Goal: Task Accomplishment & Management: Use online tool/utility

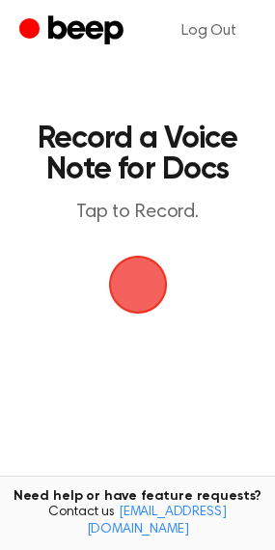
click at [143, 301] on span "button" at bounding box center [138, 285] width 54 height 54
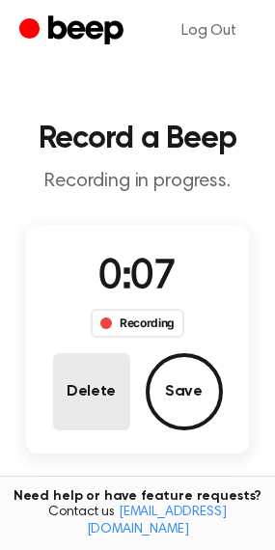
click at [92, 388] on button "Delete" at bounding box center [91, 391] width 77 height 77
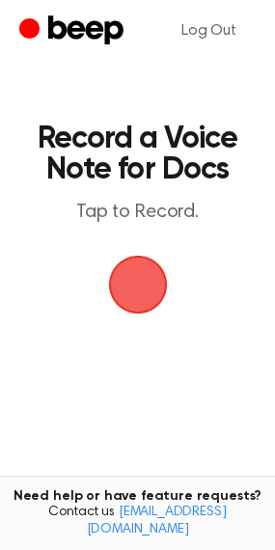
click at [130, 280] on span "button" at bounding box center [138, 285] width 54 height 54
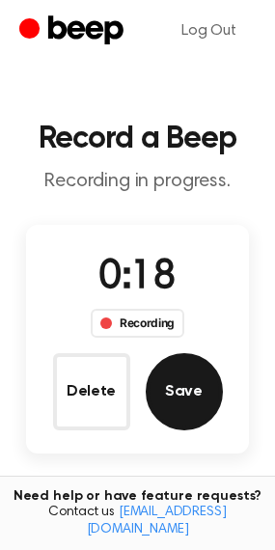
click at [181, 401] on button "Save" at bounding box center [184, 391] width 77 height 77
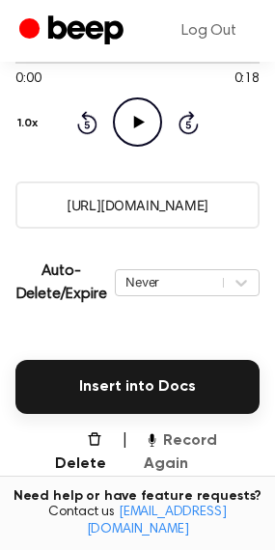
scroll to position [290, 0]
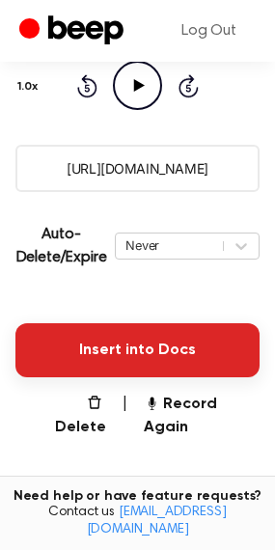
click at [88, 336] on button "Insert into Docs" at bounding box center [137, 350] width 244 height 54
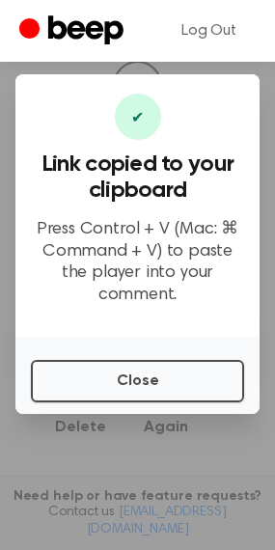
click at [131, 348] on div "Close" at bounding box center [137, 375] width 244 height 77
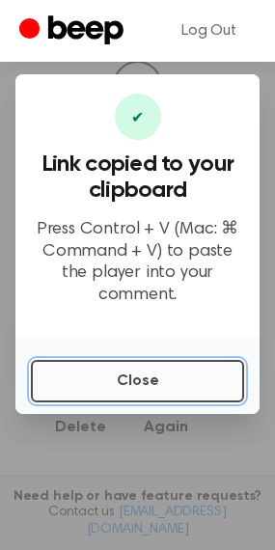
click at [131, 368] on button "Close" at bounding box center [137, 381] width 213 height 42
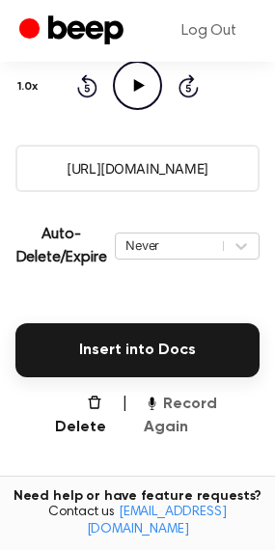
click at [201, 407] on button "Record Again" at bounding box center [202, 416] width 116 height 46
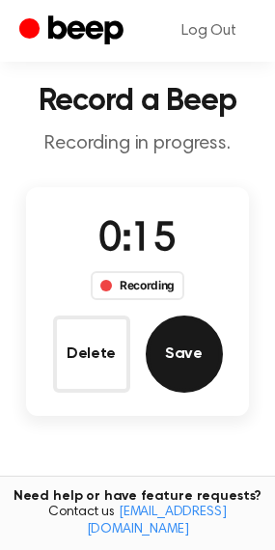
click at [186, 362] on button "Save" at bounding box center [184, 354] width 77 height 77
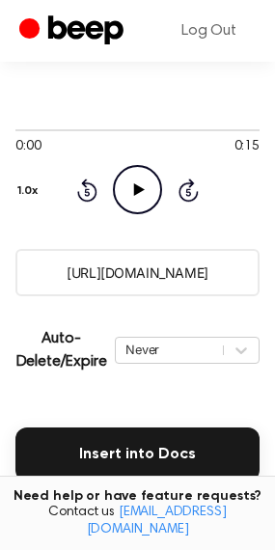
scroll to position [193, 0]
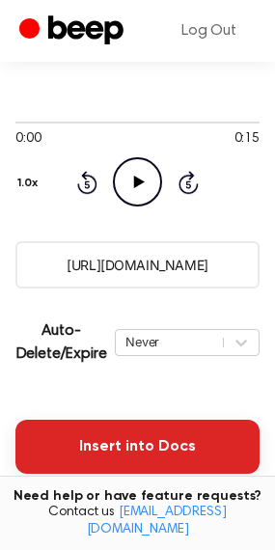
click at [88, 438] on button "Insert into Docs" at bounding box center [137, 447] width 244 height 54
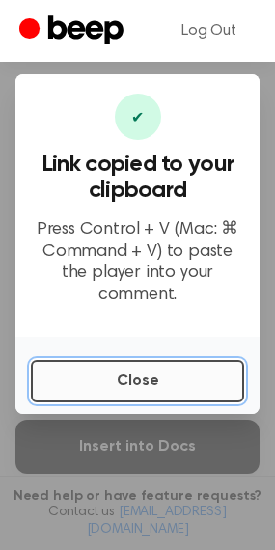
click at [109, 360] on button "Close" at bounding box center [137, 381] width 213 height 42
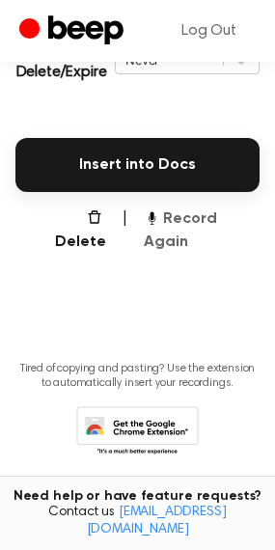
click at [166, 228] on button "Record Again" at bounding box center [202, 231] width 116 height 46
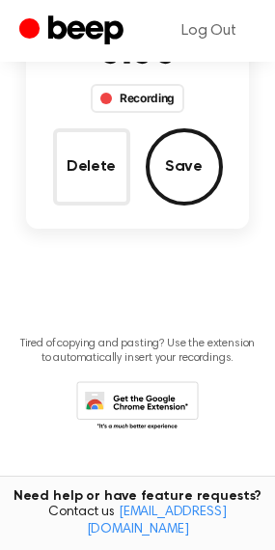
scroll to position [224, 0]
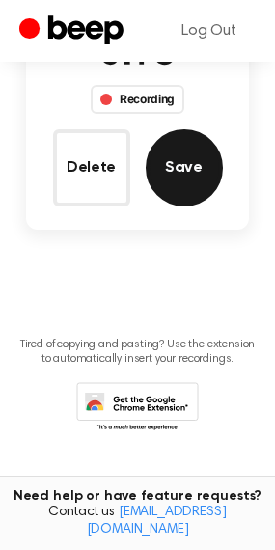
click at [204, 193] on button "Save" at bounding box center [184, 167] width 77 height 77
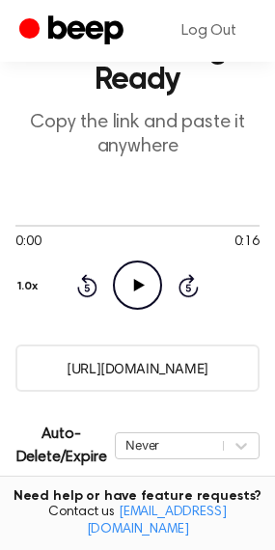
scroll to position [434, 0]
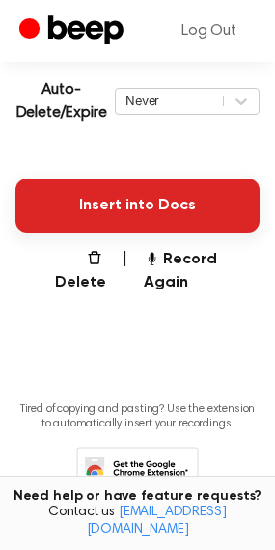
click at [106, 189] on button "Insert into Docs" at bounding box center [137, 206] width 244 height 54
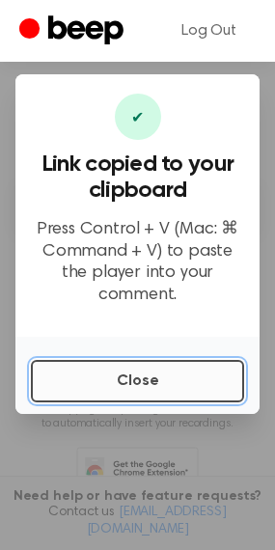
click at [212, 388] on button "Close" at bounding box center [137, 381] width 213 height 42
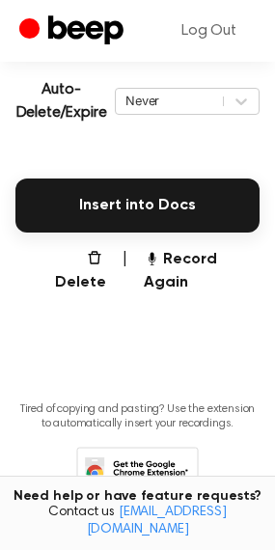
click at [193, 275] on main "Your Recording is Ready Copy the link and paste it anywhere 0:00 0:16 Your brow…" at bounding box center [137, 60] width 275 height 989
click at [190, 249] on button "Record Again" at bounding box center [202, 271] width 116 height 46
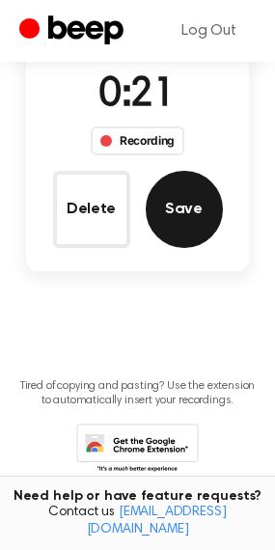
click at [205, 209] on button "Save" at bounding box center [184, 209] width 77 height 77
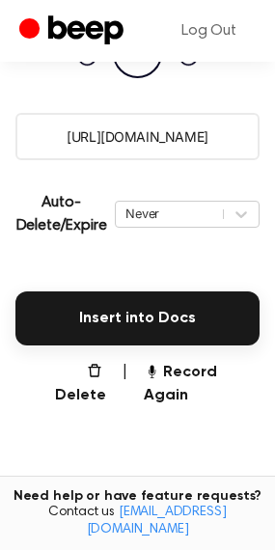
scroll to position [338, 0]
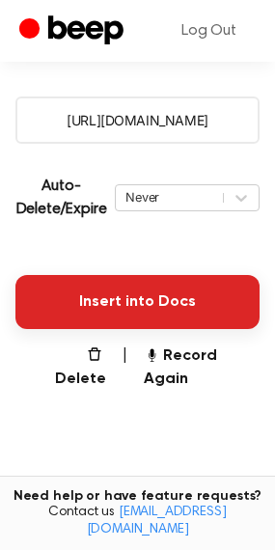
click at [100, 304] on button "Insert into Docs" at bounding box center [137, 302] width 244 height 54
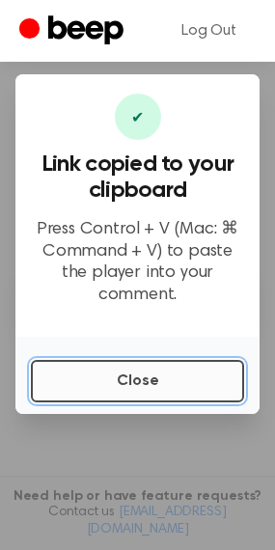
click at [122, 389] on button "Close" at bounding box center [137, 381] width 213 height 42
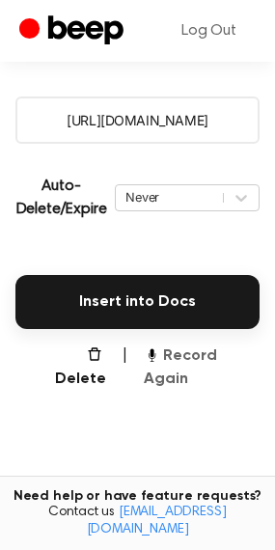
click at [187, 356] on button "Record Again" at bounding box center [202, 368] width 116 height 46
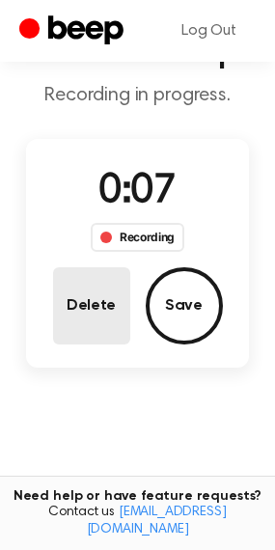
click at [93, 301] on button "Delete" at bounding box center [91, 305] width 77 height 77
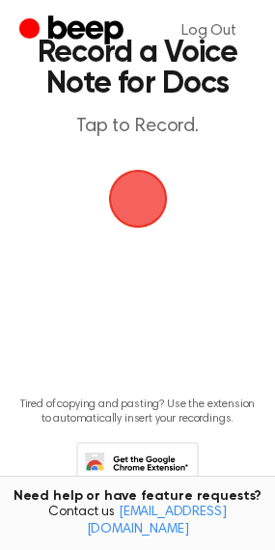
scroll to position [8, 0]
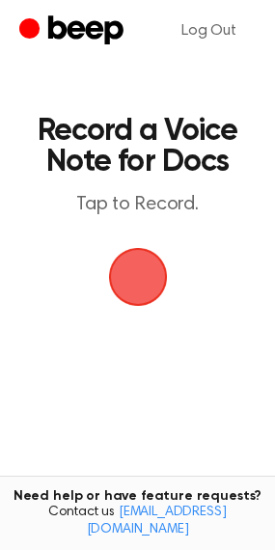
click at [125, 304] on span "button" at bounding box center [138, 277] width 54 height 54
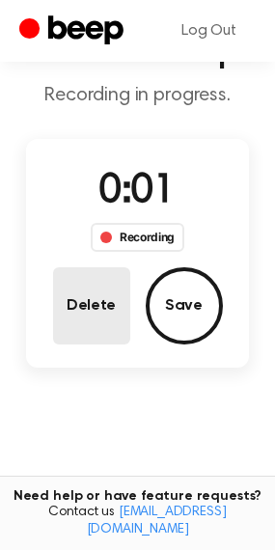
click at [88, 298] on button "Delete" at bounding box center [91, 305] width 77 height 77
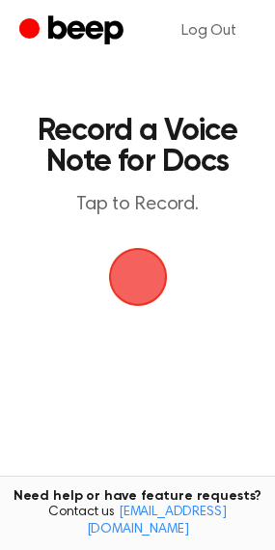
click at [143, 283] on span "button" at bounding box center [137, 277] width 59 height 59
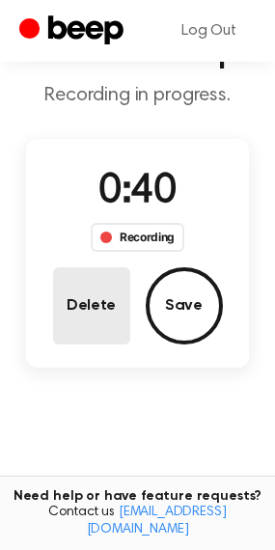
click at [111, 305] on button "Delete" at bounding box center [91, 305] width 77 height 77
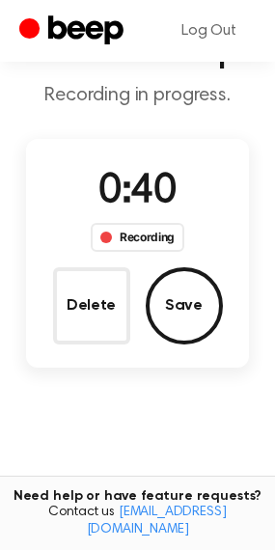
scroll to position [8, 0]
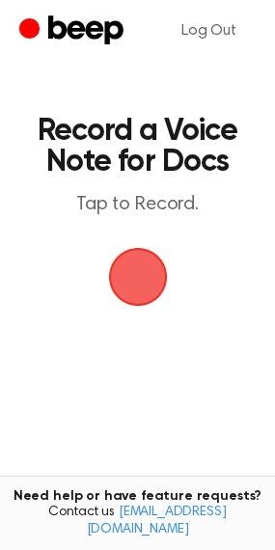
click at [153, 259] on span "button" at bounding box center [138, 277] width 54 height 54
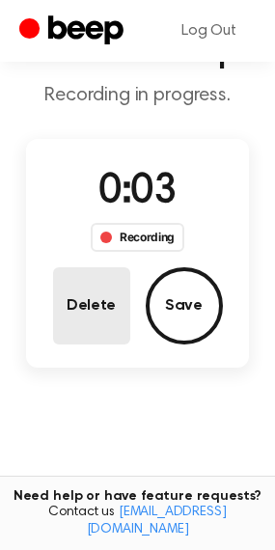
click at [70, 317] on button "Delete" at bounding box center [91, 305] width 77 height 77
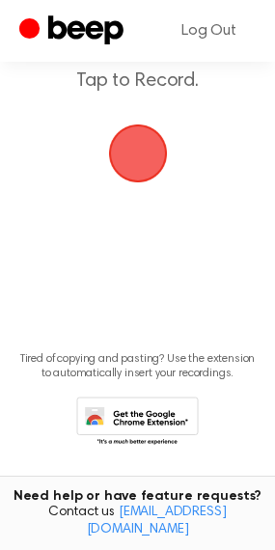
scroll to position [147, 0]
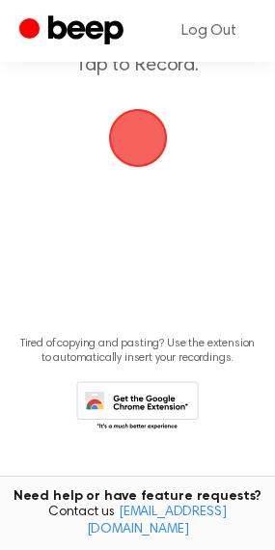
click at [125, 181] on main "Record a Voice Note for Docs Tap to Record. Tired of copying and pasting? Use t…" at bounding box center [137, 170] width 275 height 635
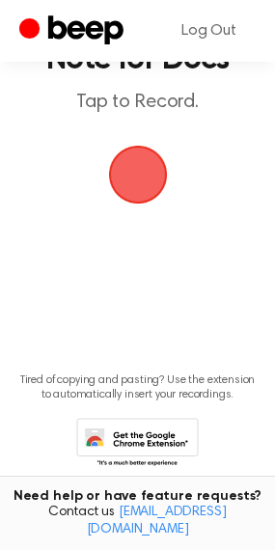
scroll to position [0, 0]
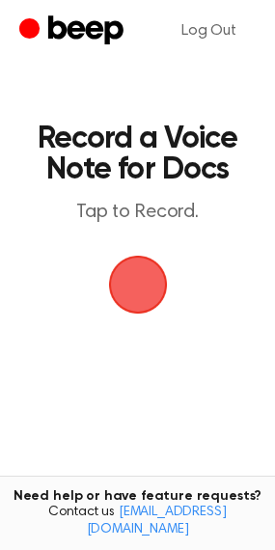
click at [146, 262] on span "button" at bounding box center [137, 285] width 59 height 59
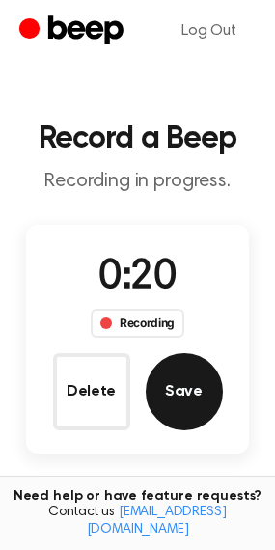
click at [180, 375] on button "Save" at bounding box center [184, 391] width 77 height 77
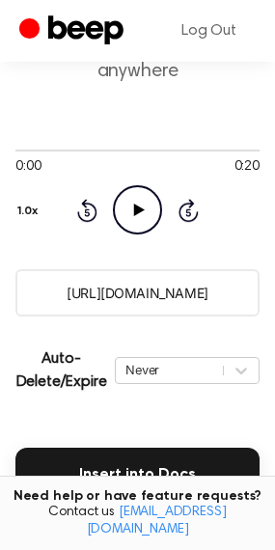
scroll to position [193, 0]
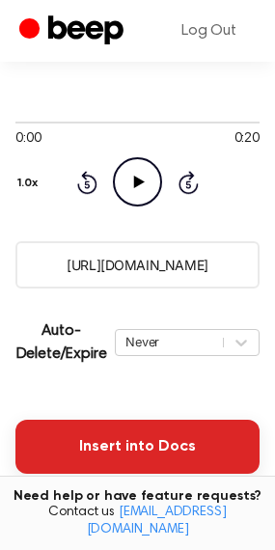
click at [96, 438] on button "Insert into Docs" at bounding box center [137, 447] width 244 height 54
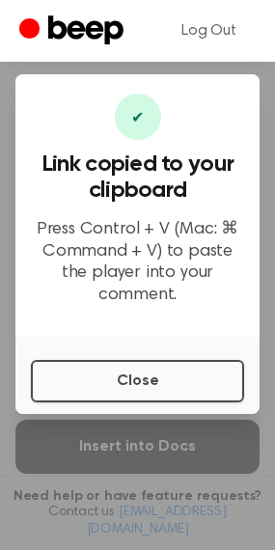
click at [85, 341] on div "Close" at bounding box center [137, 375] width 244 height 77
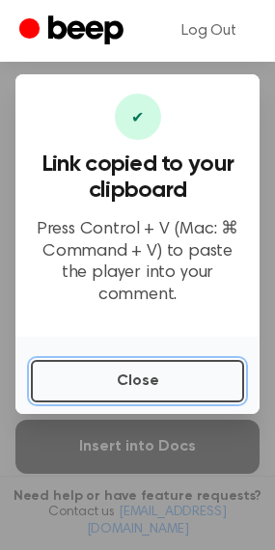
click at [93, 361] on button "Close" at bounding box center [137, 381] width 213 height 42
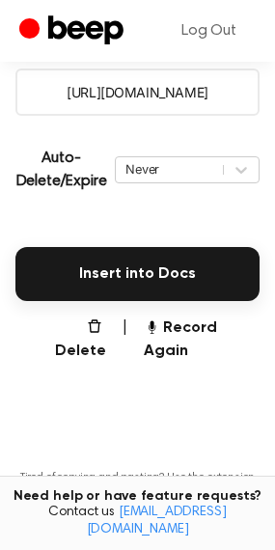
scroll to position [386, 0]
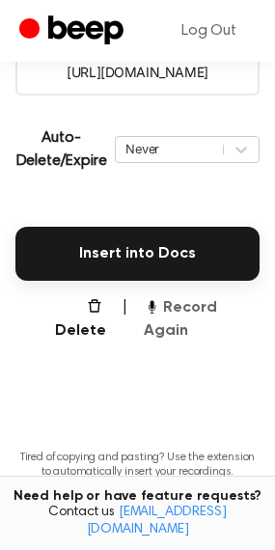
click at [207, 305] on button "Record Again" at bounding box center [202, 319] width 116 height 46
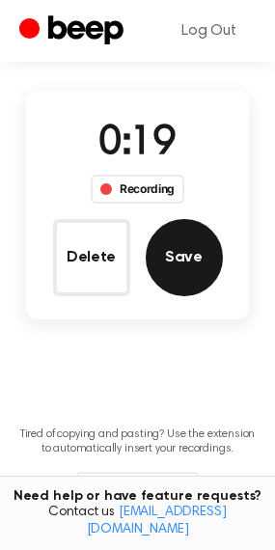
click at [179, 236] on button "Save" at bounding box center [184, 257] width 77 height 77
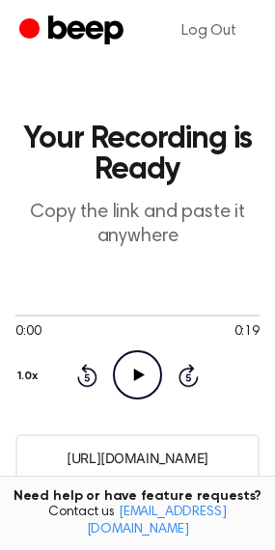
scroll to position [386, 0]
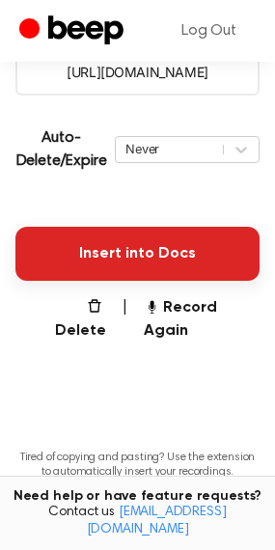
click at [133, 258] on button "Insert into Docs" at bounding box center [137, 254] width 244 height 54
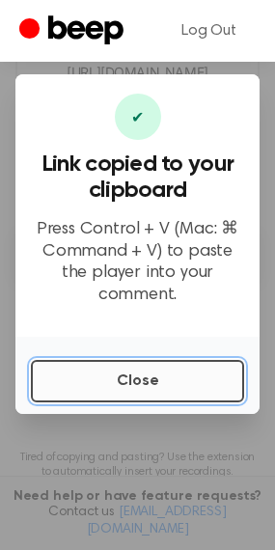
click at [138, 372] on button "Close" at bounding box center [137, 381] width 213 height 42
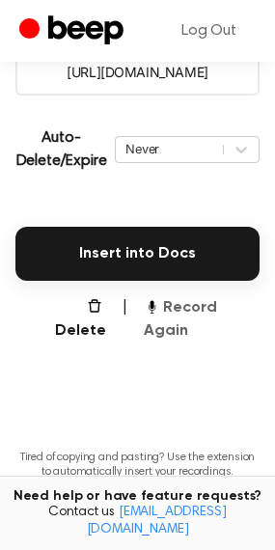
click at [180, 311] on button "Record Again" at bounding box center [202, 319] width 116 height 46
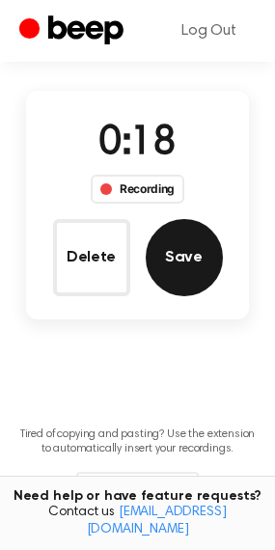
click at [162, 262] on button "Save" at bounding box center [184, 257] width 77 height 77
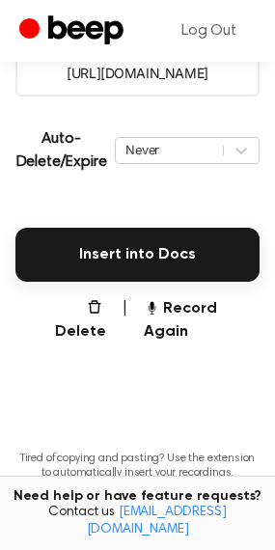
scroll to position [386, 0]
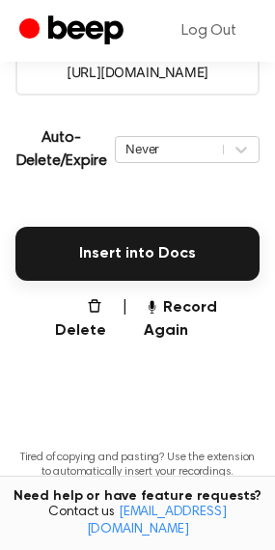
click at [102, 216] on div "Insert into Docs" at bounding box center [137, 242] width 244 height 77
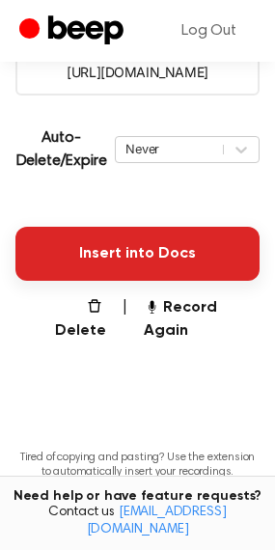
click at [98, 231] on button "Insert into Docs" at bounding box center [137, 254] width 244 height 54
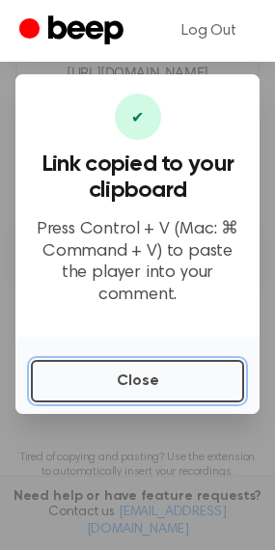
click at [153, 366] on button "Close" at bounding box center [137, 381] width 213 height 42
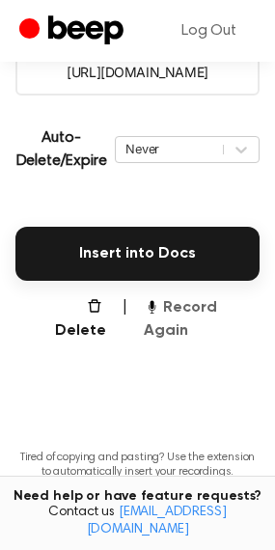
click at [162, 308] on button "Record Again" at bounding box center [202, 319] width 116 height 46
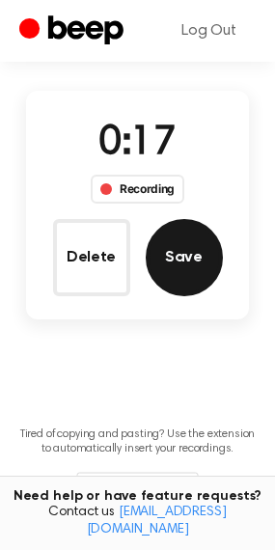
click at [187, 279] on button "Save" at bounding box center [184, 257] width 77 height 77
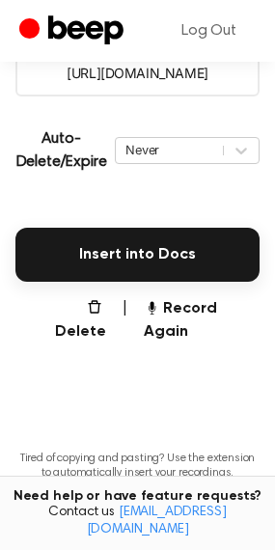
scroll to position [386, 0]
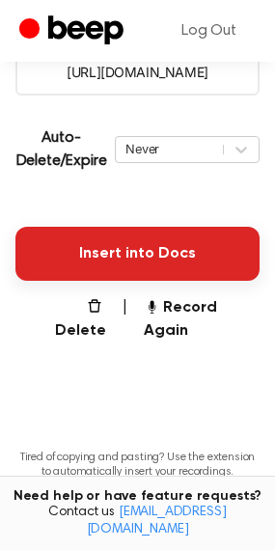
click at [138, 247] on button "Insert into Docs" at bounding box center [137, 254] width 244 height 54
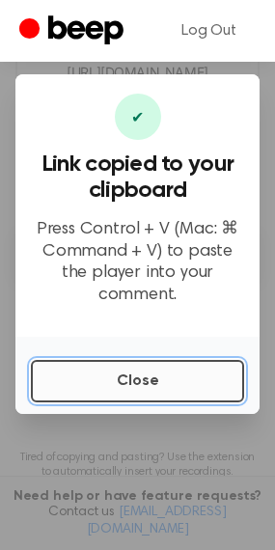
click at [139, 382] on button "Close" at bounding box center [137, 381] width 213 height 42
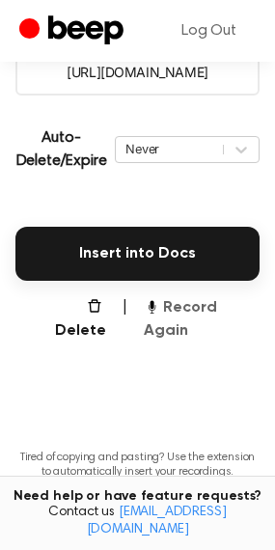
click at [169, 305] on button "Record Again" at bounding box center [202, 319] width 116 height 46
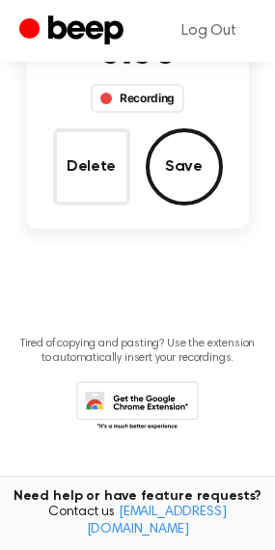
scroll to position [134, 0]
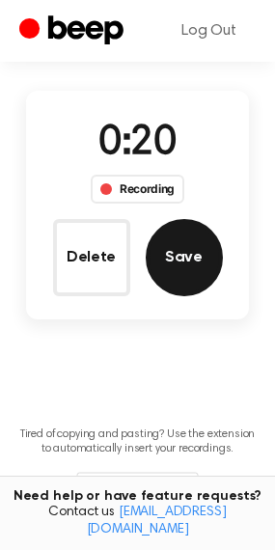
click at [177, 264] on button "Save" at bounding box center [184, 257] width 77 height 77
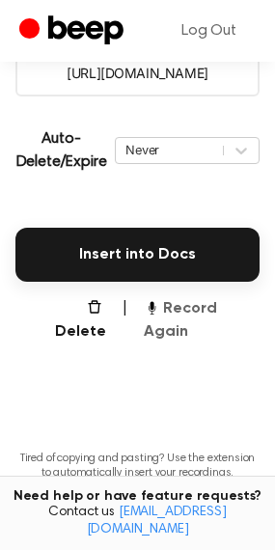
scroll to position [386, 0]
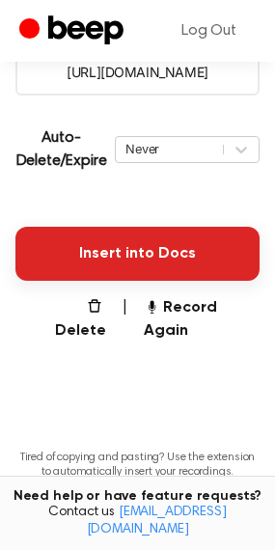
click at [142, 246] on button "Insert into Docs" at bounding box center [137, 254] width 244 height 54
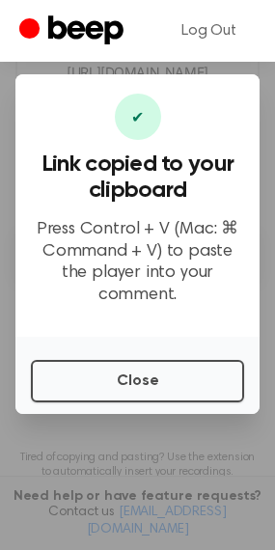
click at [67, 348] on div "Close" at bounding box center [137, 375] width 244 height 77
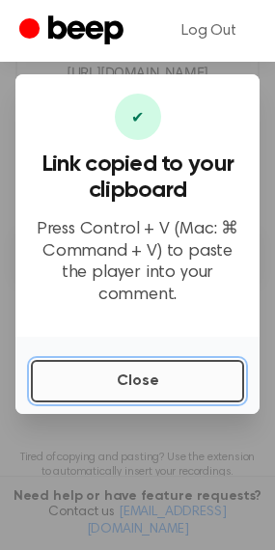
click at [62, 369] on button "Close" at bounding box center [137, 381] width 213 height 42
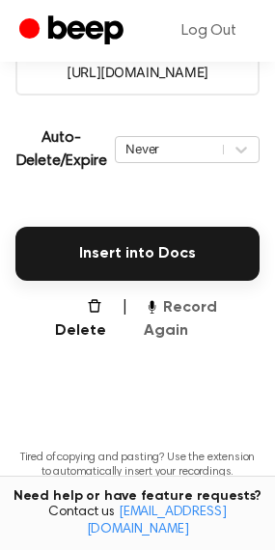
click at [174, 311] on button "Record Again" at bounding box center [202, 319] width 116 height 46
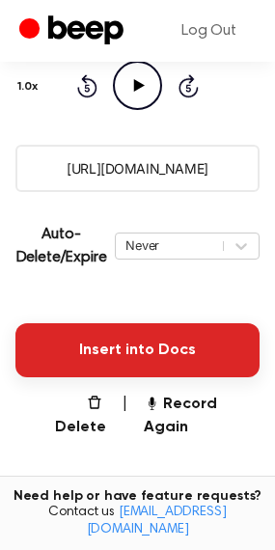
scroll to position [38, 0]
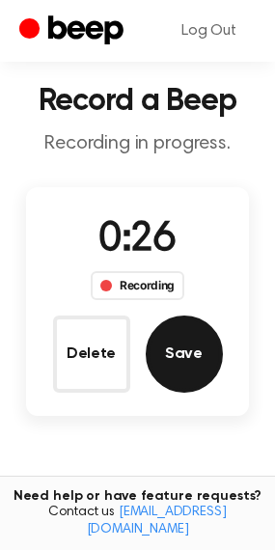
click at [168, 364] on button "Save" at bounding box center [184, 354] width 77 height 77
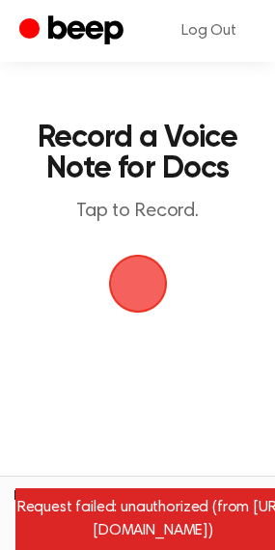
scroll to position [0, 0]
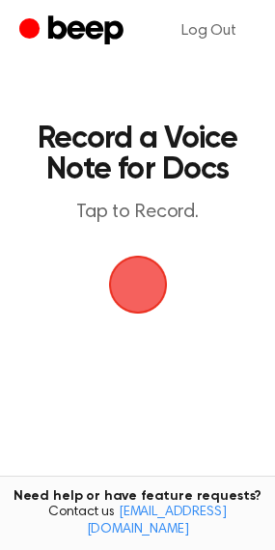
click at [144, 302] on span "button" at bounding box center [137, 285] width 59 height 59
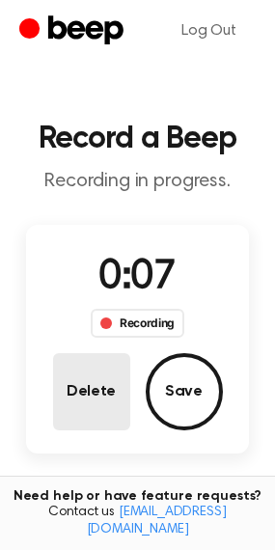
click at [96, 398] on button "Delete" at bounding box center [91, 391] width 77 height 77
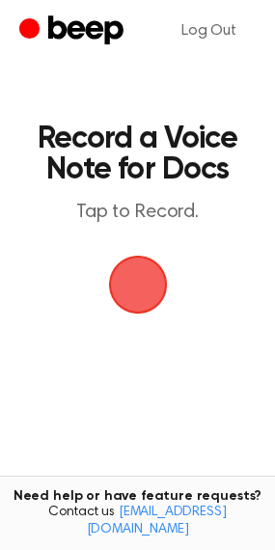
click at [151, 312] on span "button" at bounding box center [138, 285] width 54 height 54
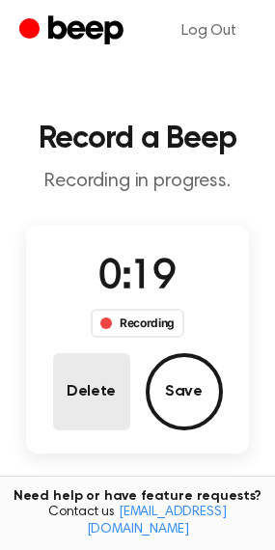
click at [66, 410] on button "Delete" at bounding box center [91, 391] width 77 height 77
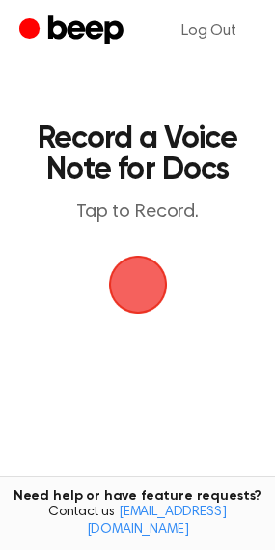
click at [119, 299] on span "button" at bounding box center [138, 285] width 54 height 54
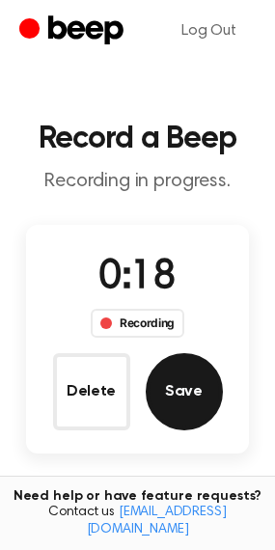
click at [206, 402] on button "Save" at bounding box center [184, 391] width 77 height 77
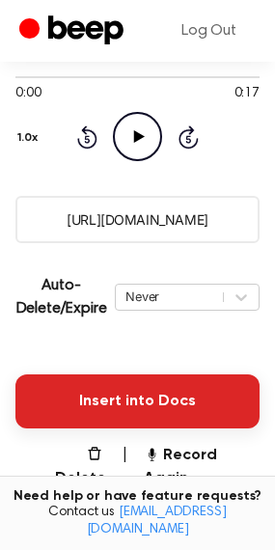
scroll to position [290, 0]
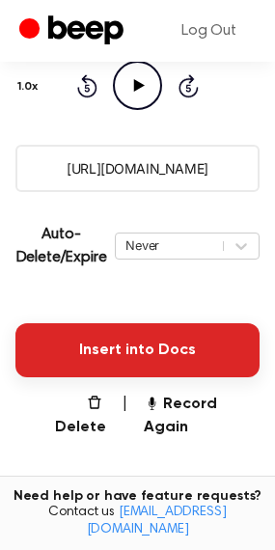
click at [97, 352] on button "Insert into Docs" at bounding box center [137, 350] width 244 height 54
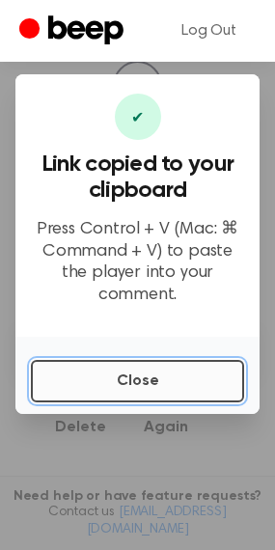
click at [107, 360] on button "Close" at bounding box center [137, 381] width 213 height 42
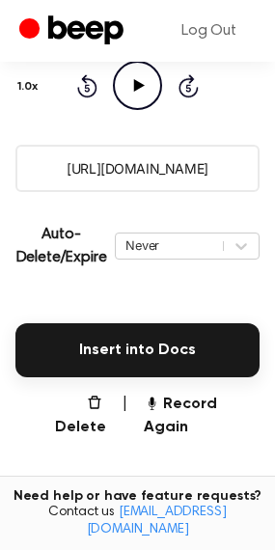
click at [199, 389] on main "Your Recording is Ready Copy the link and paste it anywhere 0:00 0:17 Your brow…" at bounding box center [137, 204] width 275 height 989
drag, startPoint x: 194, startPoint y: 408, endPoint x: 176, endPoint y: 398, distance: 21.2
click at [189, 404] on button "Record Again" at bounding box center [202, 416] width 116 height 46
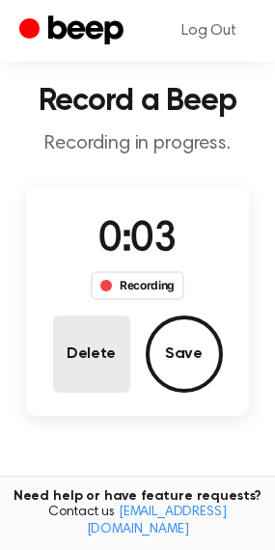
click at [67, 354] on button "Delete" at bounding box center [91, 354] width 77 height 77
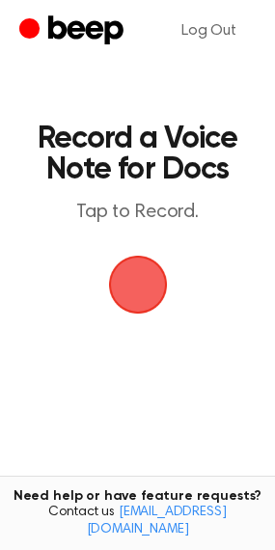
click at [125, 266] on span "button" at bounding box center [138, 285] width 54 height 54
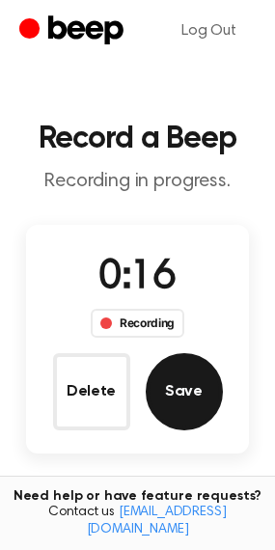
click at [187, 407] on button "Save" at bounding box center [184, 391] width 77 height 77
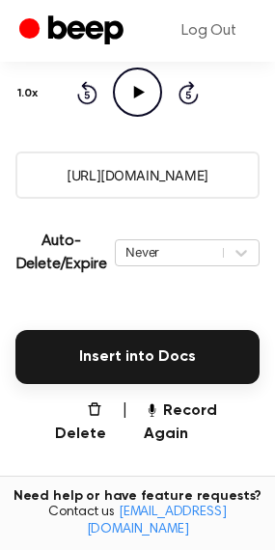
scroll to position [290, 0]
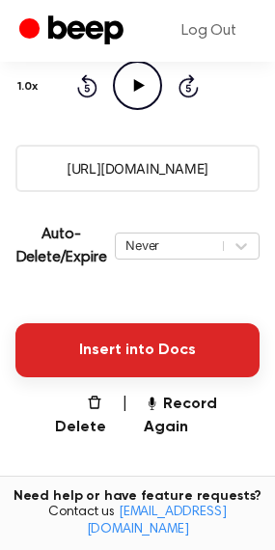
click at [102, 336] on button "Insert into Docs" at bounding box center [137, 350] width 244 height 54
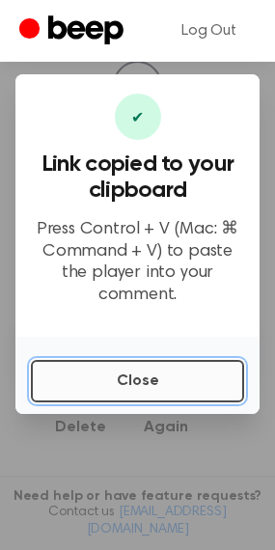
click at [70, 363] on button "Close" at bounding box center [137, 381] width 213 height 42
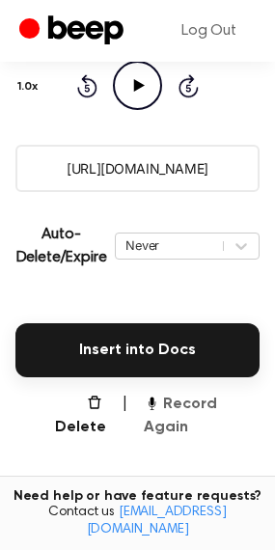
click at [172, 398] on button "Record Again" at bounding box center [202, 416] width 116 height 46
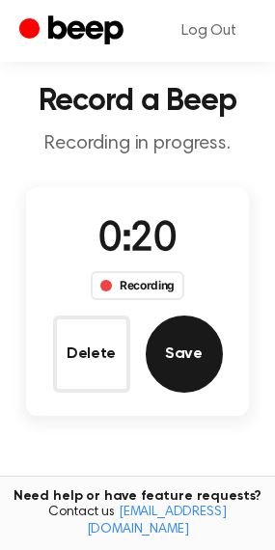
click at [158, 327] on button "Save" at bounding box center [184, 354] width 77 height 77
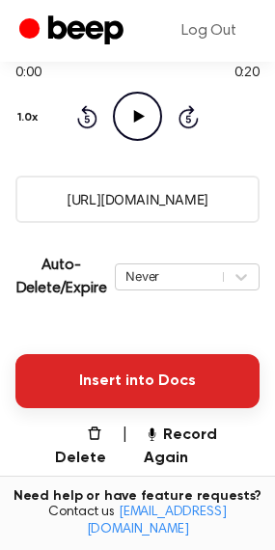
scroll to position [290, 0]
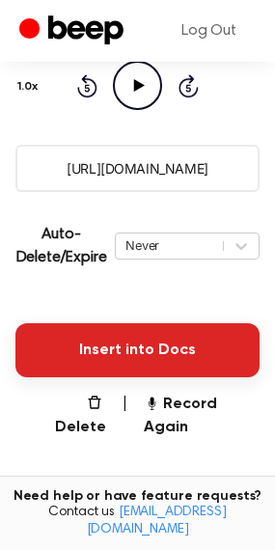
click at [149, 344] on button "Insert into Docs" at bounding box center [137, 350] width 244 height 54
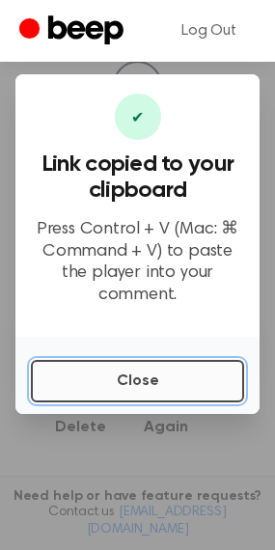
click at [80, 365] on button "Close" at bounding box center [137, 381] width 213 height 42
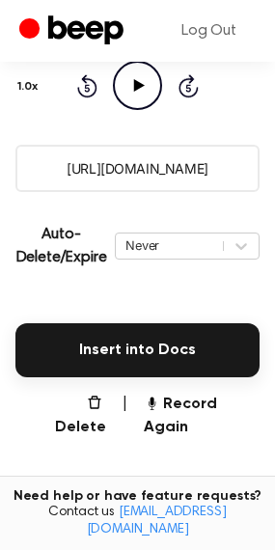
click at [191, 421] on main "Your Recording is Ready Copy the link and paste it anywhere 0:00 0:20 Your brow…" at bounding box center [137, 204] width 275 height 989
click at [182, 401] on button "Record Again" at bounding box center [202, 416] width 116 height 46
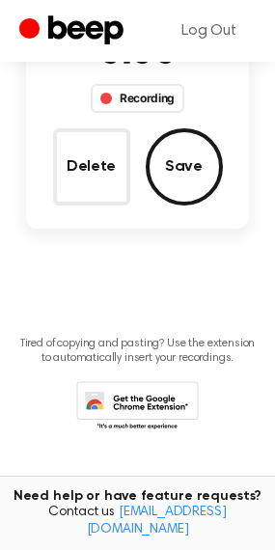
scroll to position [38, 0]
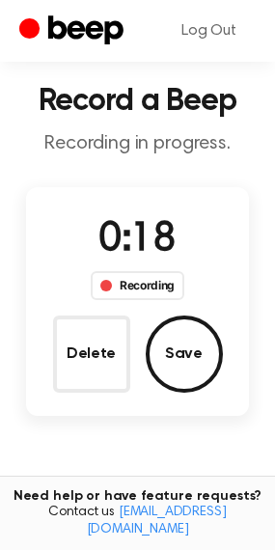
click at [209, 361] on button "Save" at bounding box center [184, 354] width 77 height 77
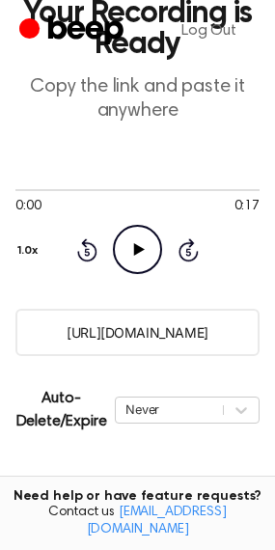
scroll to position [386, 0]
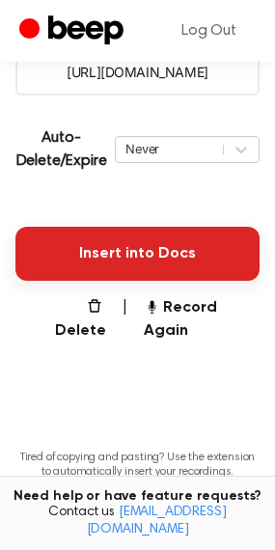
click at [161, 227] on button "Insert into Docs" at bounding box center [137, 254] width 244 height 54
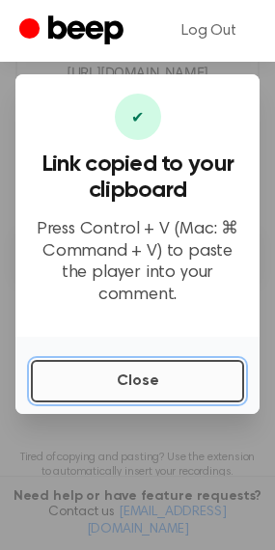
click at [195, 371] on button "Close" at bounding box center [137, 381] width 213 height 42
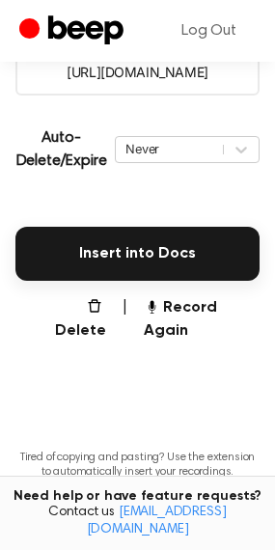
click at [193, 328] on main "Your Recording is Ready Copy the link and paste it anywhere 0:00 0:17 Your brow…" at bounding box center [137, 108] width 275 height 989
click at [191, 312] on button "Record Again" at bounding box center [202, 319] width 116 height 46
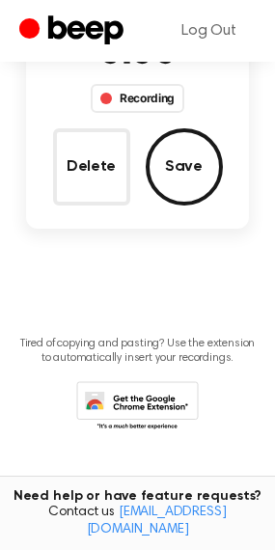
scroll to position [134, 0]
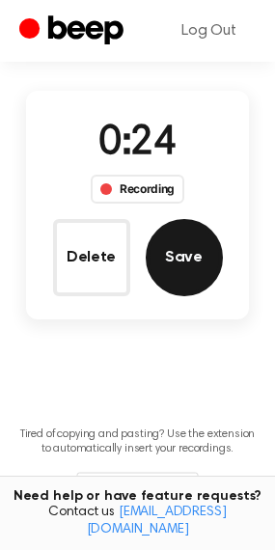
click at [179, 269] on button "Save" at bounding box center [184, 257] width 77 height 77
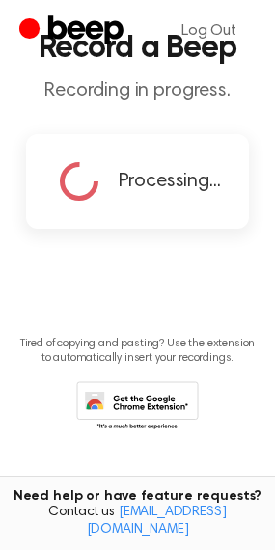
scroll to position [0, 0]
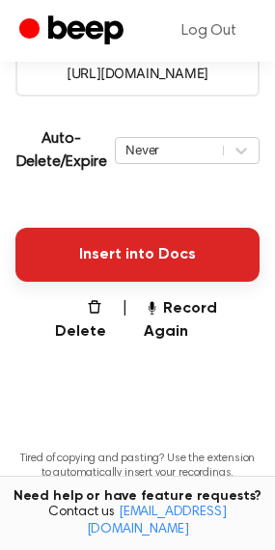
click at [56, 281] on main "Your Recording is Ready Copy the link and paste it anywhere Loading https://bee…" at bounding box center [137, 133] width 275 height 940
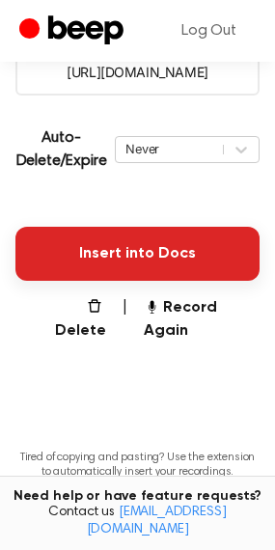
click at [59, 274] on button "Insert into Docs" at bounding box center [137, 254] width 244 height 54
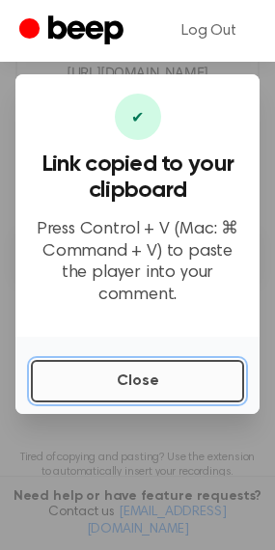
click at [132, 376] on button "Close" at bounding box center [137, 381] width 213 height 42
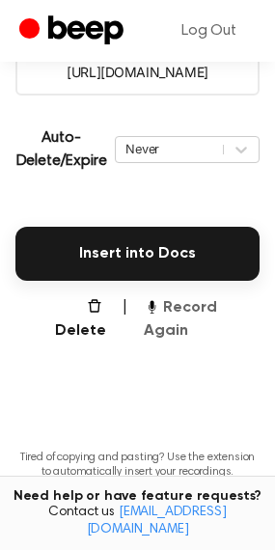
click at [172, 302] on button "Record Again" at bounding box center [202, 319] width 116 height 46
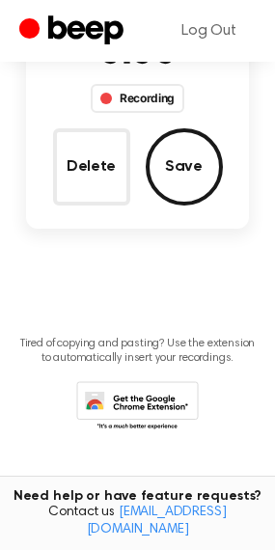
scroll to position [134, 0]
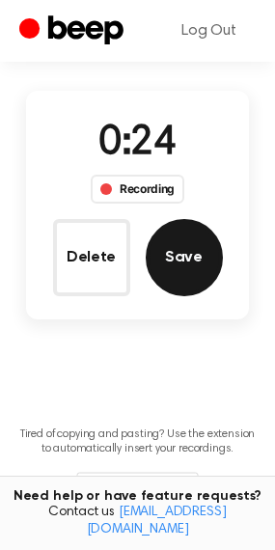
click at [150, 273] on button "Save" at bounding box center [184, 257] width 77 height 77
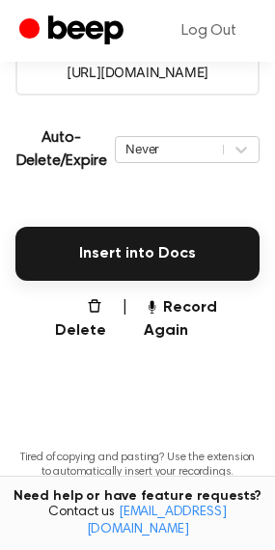
scroll to position [434, 0]
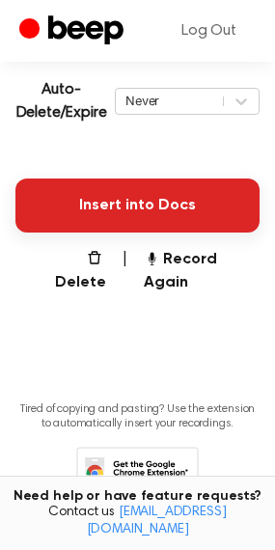
click at [139, 185] on button "Insert into Docs" at bounding box center [137, 206] width 244 height 54
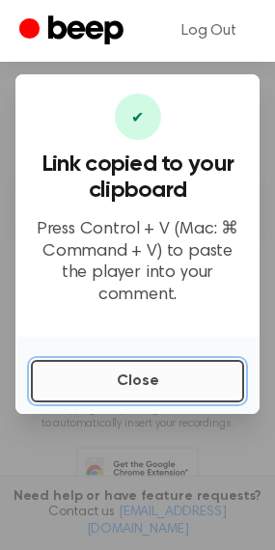
click at [96, 372] on button "Close" at bounding box center [137, 381] width 213 height 42
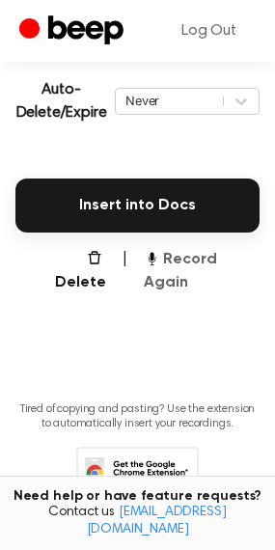
click at [184, 263] on button "Record Again" at bounding box center [202, 271] width 116 height 46
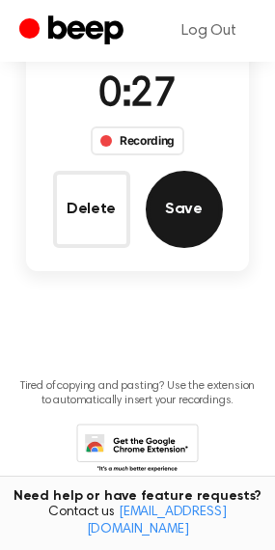
click at [209, 190] on button "Save" at bounding box center [184, 209] width 77 height 77
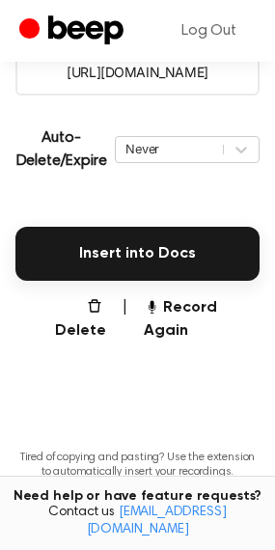
scroll to position [434, 0]
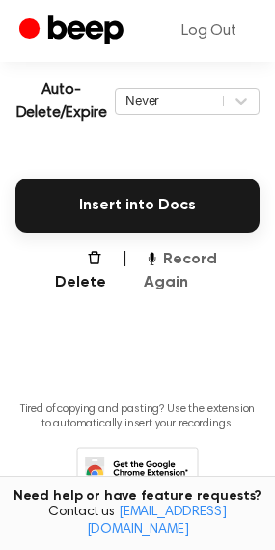
click at [205, 256] on button "Record Again" at bounding box center [202, 271] width 116 height 46
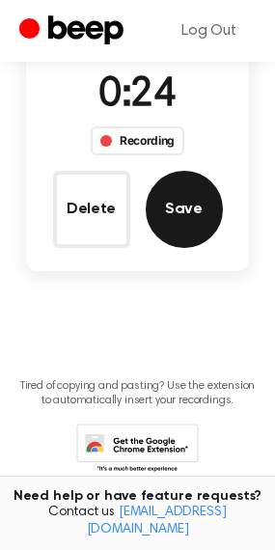
click at [170, 226] on button "Save" at bounding box center [184, 209] width 77 height 77
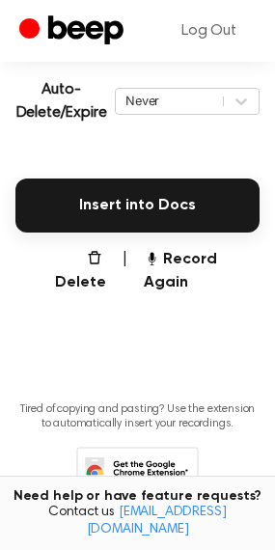
scroll to position [434, 0]
click at [75, 175] on div "Insert into Docs" at bounding box center [137, 193] width 244 height 77
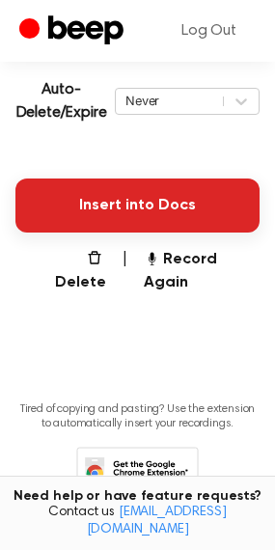
click at [74, 193] on button "Insert into Docs" at bounding box center [137, 206] width 244 height 54
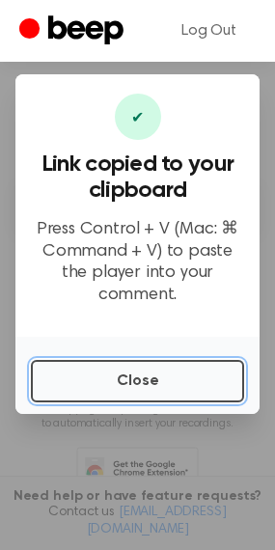
click at [209, 377] on button "Close" at bounding box center [137, 381] width 213 height 42
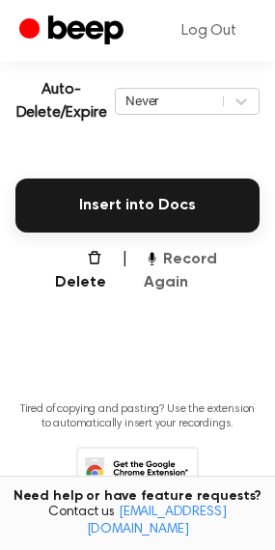
click at [150, 256] on icon "button" at bounding box center [152, 256] width 4 height 9
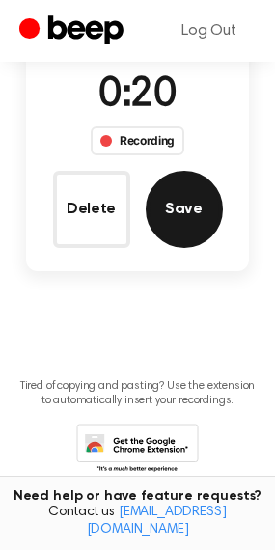
click at [204, 220] on button "Save" at bounding box center [184, 209] width 77 height 77
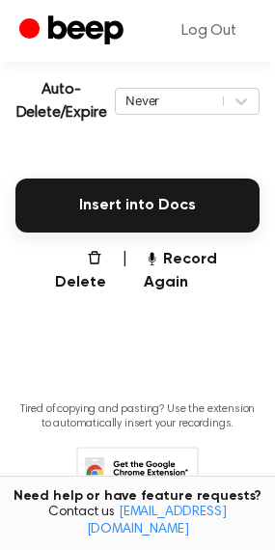
scroll to position [434, 0]
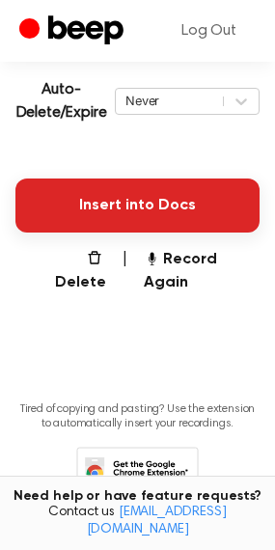
click at [97, 195] on button "Insert into Docs" at bounding box center [137, 206] width 244 height 54
